Goal: Information Seeking & Learning: Understand process/instructions

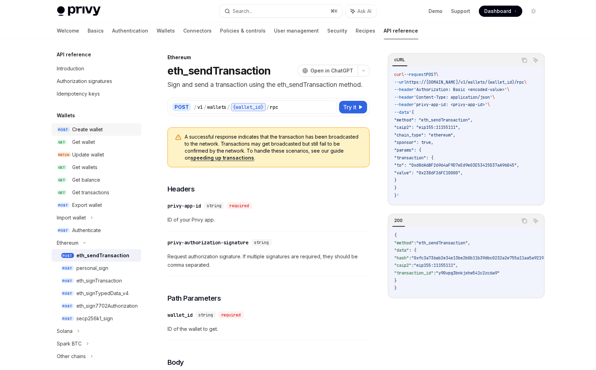
scroll to position [19, 0]
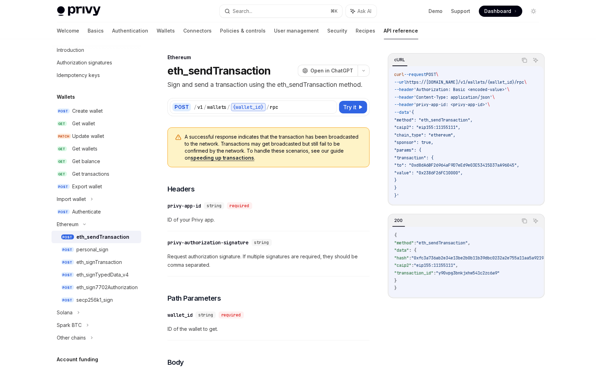
click at [384, 34] on link "API reference" at bounding box center [401, 30] width 34 height 17
click at [89, 107] on div "Create wallet" at bounding box center [87, 111] width 30 height 8
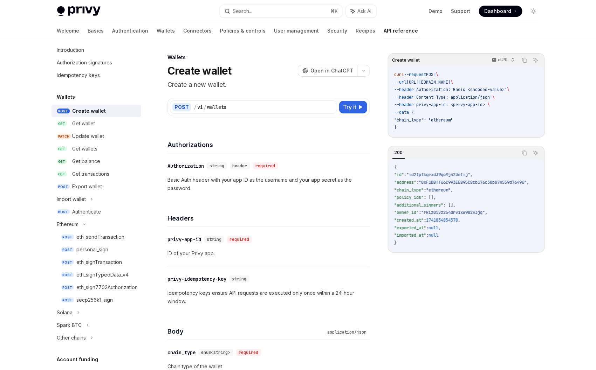
type textarea "*"
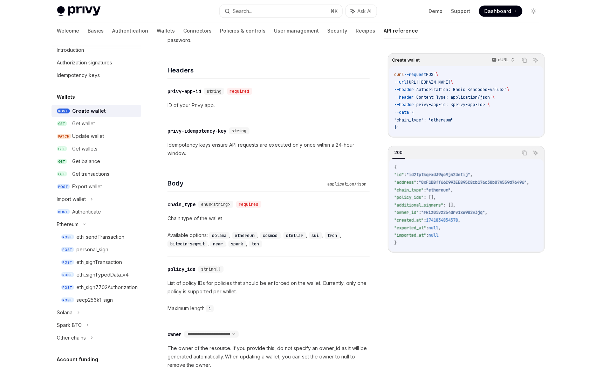
scroll to position [156, 0]
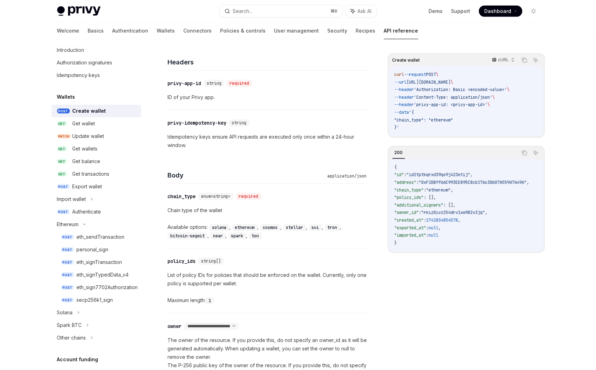
click at [244, 228] on code "ethereum" at bounding box center [244, 227] width 25 height 7
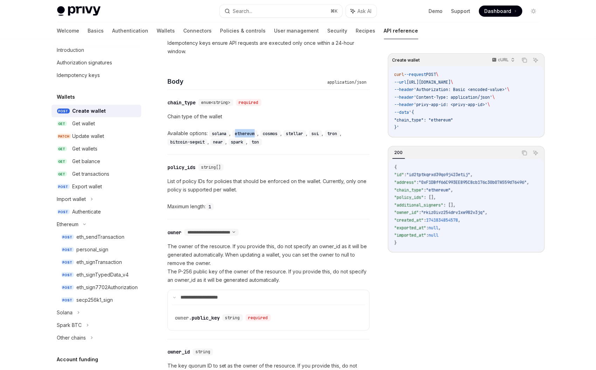
scroll to position [248, 0]
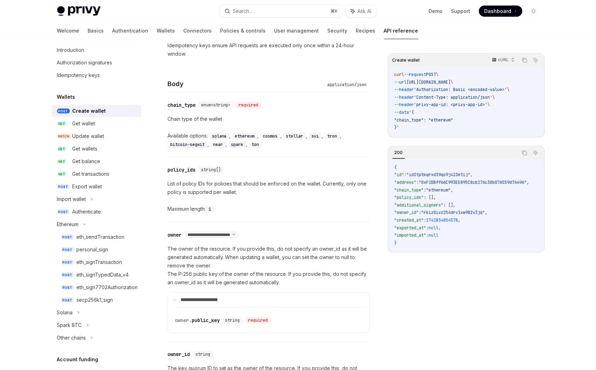
click at [224, 137] on code "solana" at bounding box center [219, 136] width 20 height 7
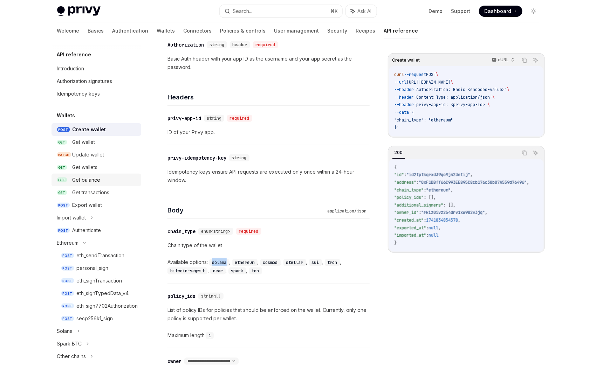
scroll to position [70, 0]
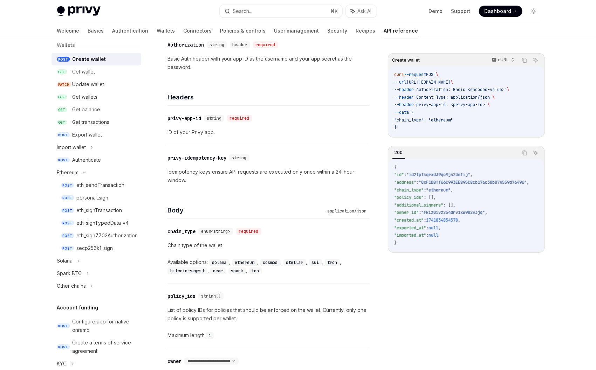
click at [254, 182] on p "Idempotency keys ensure API requests are executed only once within a 24-hour wi…" at bounding box center [268, 176] width 202 height 17
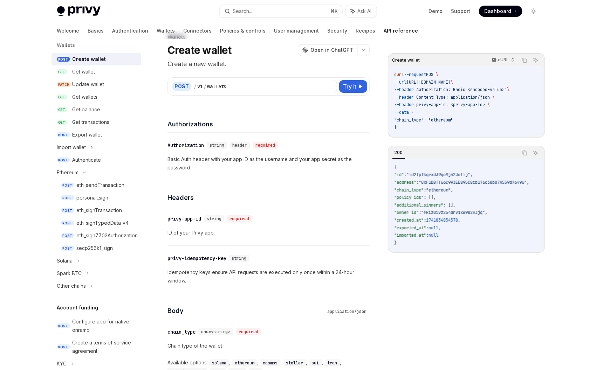
scroll to position [0, 0]
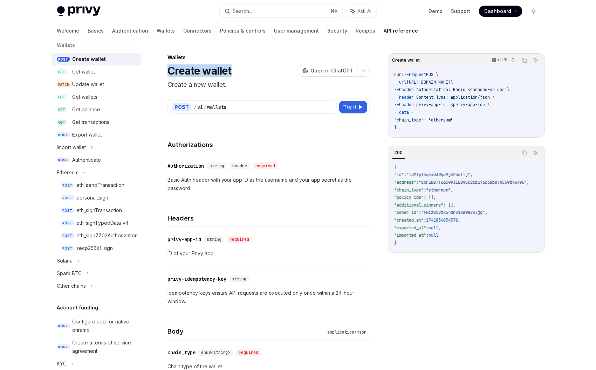
drag, startPoint x: 231, startPoint y: 72, endPoint x: 160, endPoint y: 66, distance: 71.0
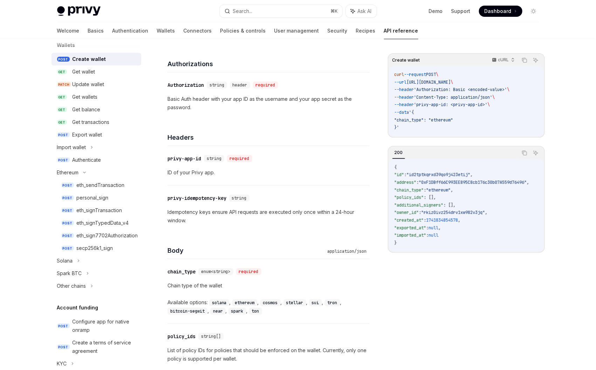
scroll to position [81, 0]
click at [466, 187] on code "{ "id" : "id2tptkqrxd39qo9j423etij" , "address" : "0xF1DBff66C993EE895C8cb176c3…" at bounding box center [470, 205] width 152 height 83
click at [451, 183] on span ""0xF1DBff66C993EE895C8cb176c30b07A559d76496"" at bounding box center [473, 183] width 108 height 6
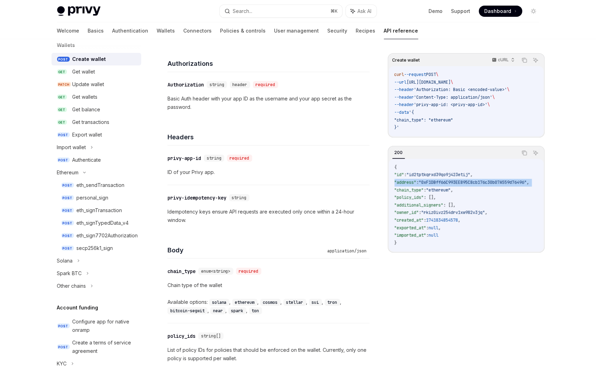
click at [451, 183] on span ""0xF1DBff66C993EE895C8cb176c30b07A559d76496"" at bounding box center [473, 183] width 108 height 6
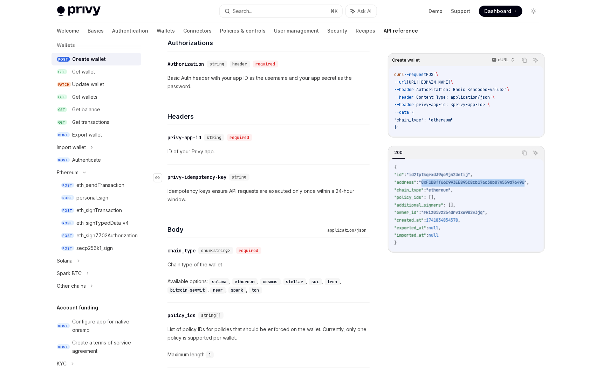
scroll to position [122, 0]
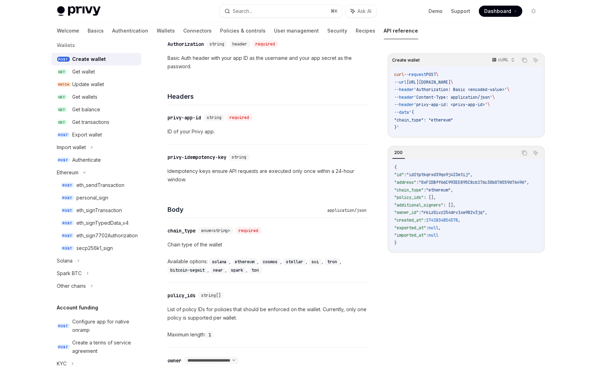
click at [470, 176] on span ""id2tptkqrxd39qo9j423etij"" at bounding box center [439, 175] width 64 height 6
click at [476, 182] on span ""0xF1DBff66C993EE895C8cb176c30b07A559d76496"" at bounding box center [473, 183] width 108 height 6
click at [430, 185] on span ""0xF1DBff66C993EE895C8cb176c30b07A559d76496"" at bounding box center [473, 183] width 108 height 6
